Goal: Information Seeking & Learning: Learn about a topic

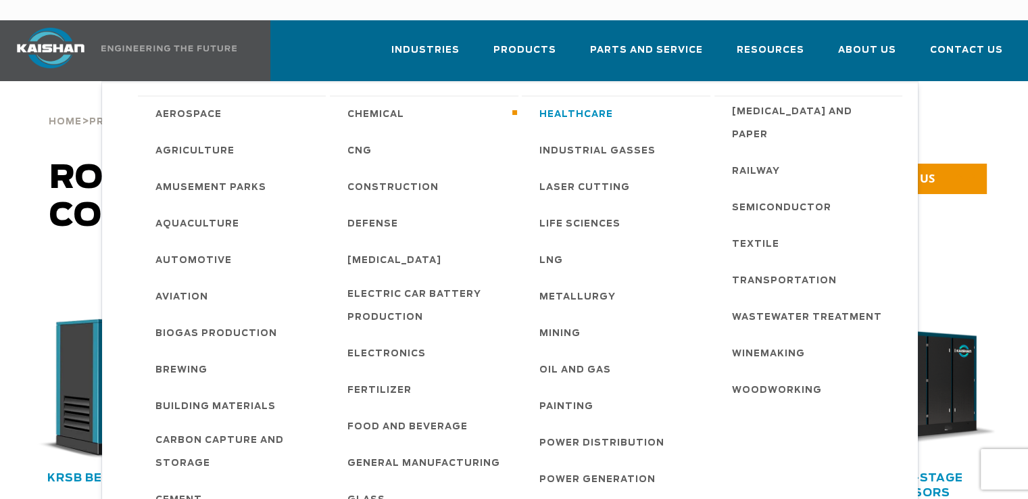
click at [548, 103] on span "Healthcare" at bounding box center [576, 114] width 74 height 23
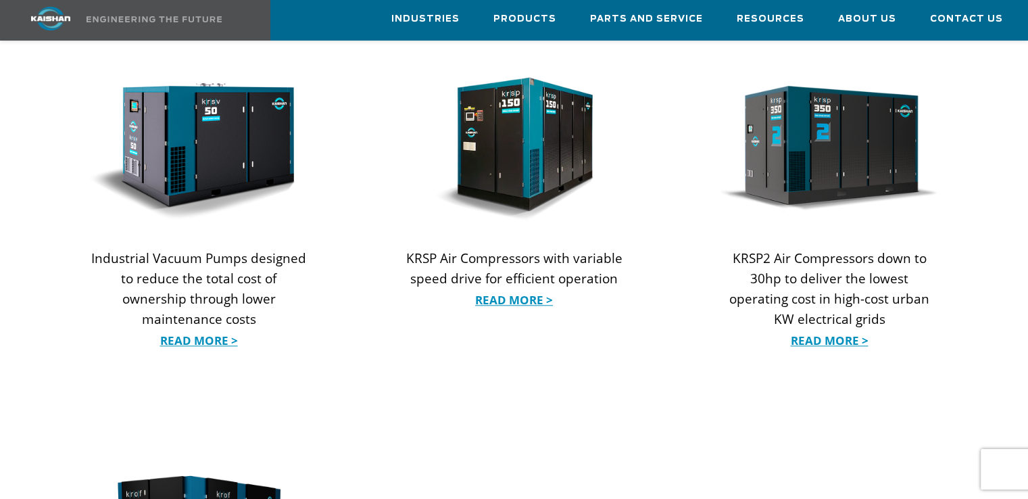
scroll to position [1419, 0]
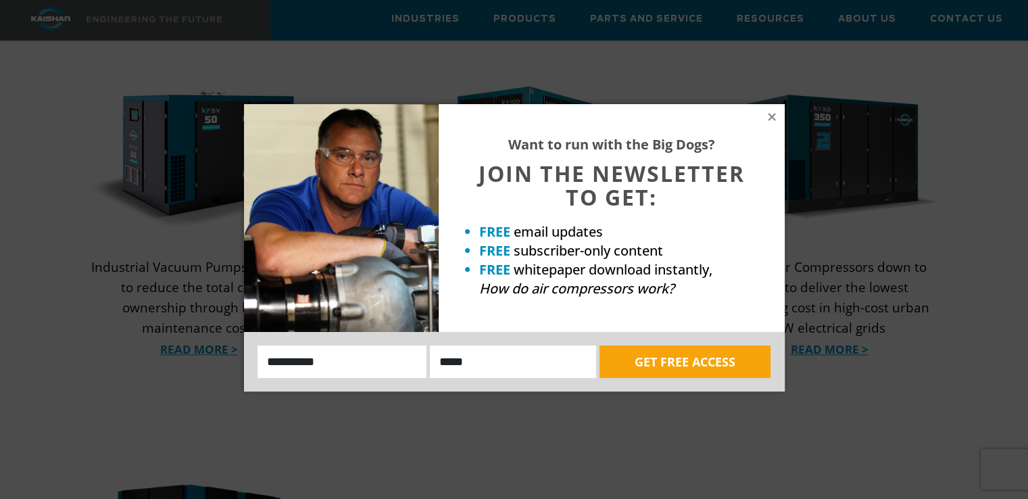
click at [505, 293] on em "How do air compressors work?" at bounding box center [576, 288] width 195 height 18
click at [770, 120] on icon at bounding box center [772, 117] width 12 height 12
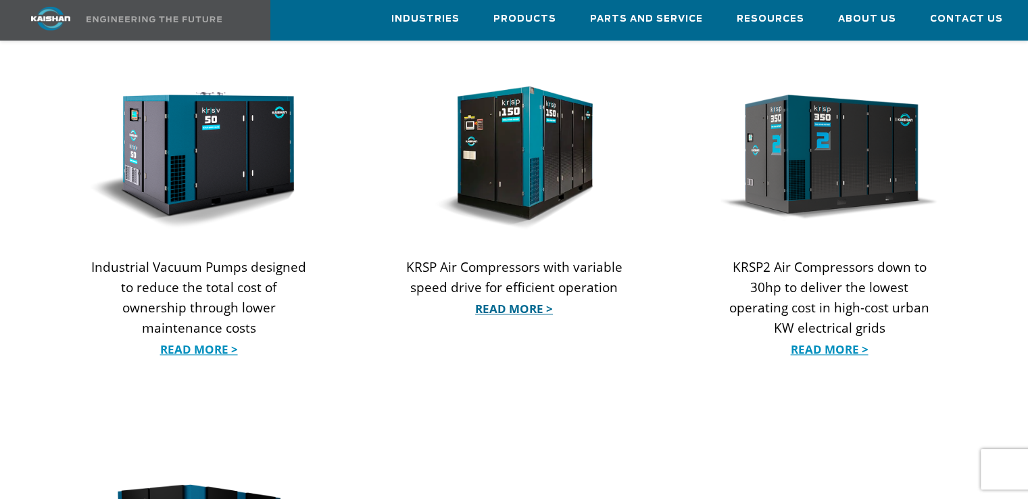
click at [524, 299] on link "Read More >" at bounding box center [514, 309] width 218 height 20
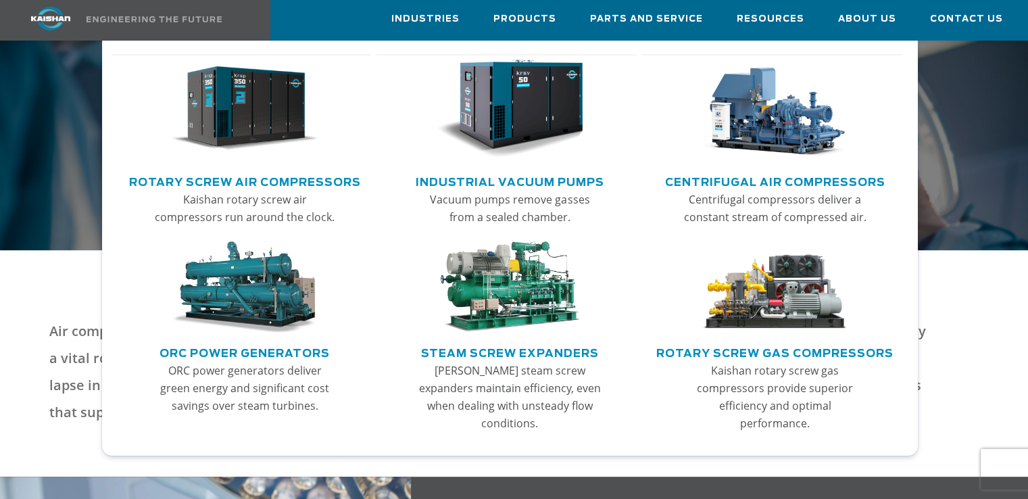
scroll to position [0, 0]
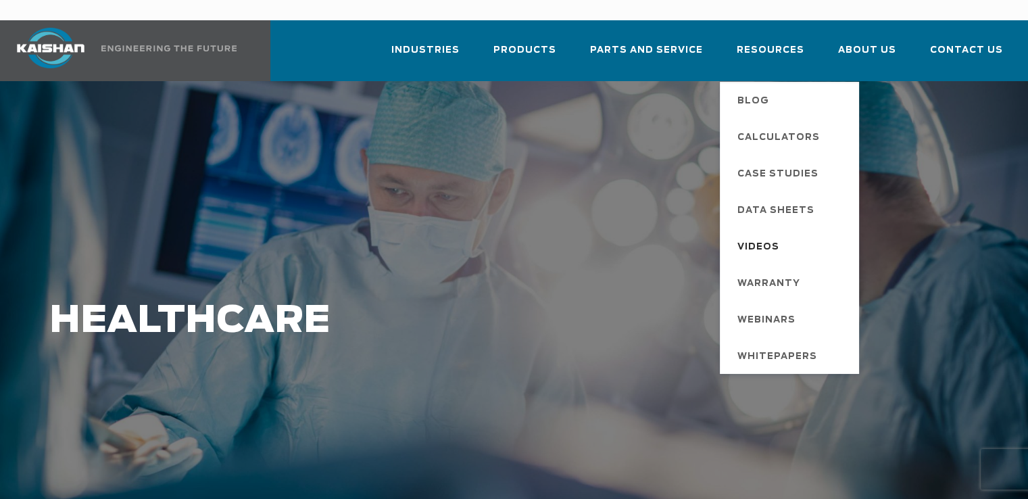
click at [756, 236] on span "Videos" at bounding box center [758, 247] width 42 height 23
